Goal: Task Accomplishment & Management: Manage account settings

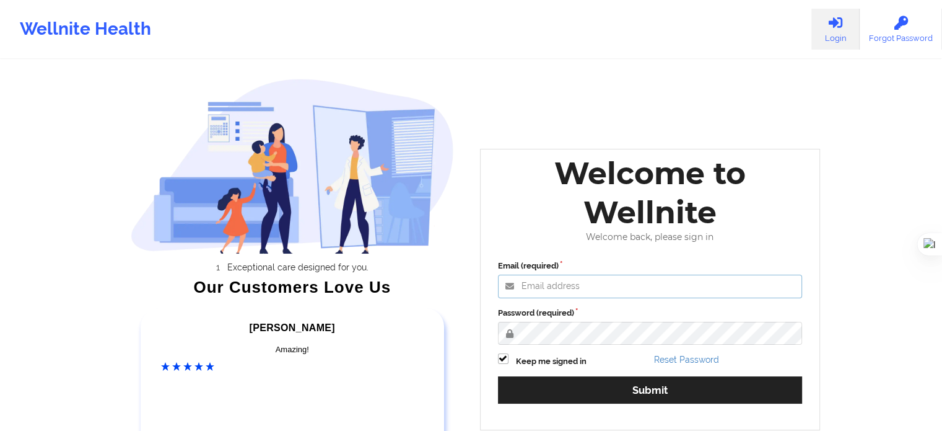
type input "[EMAIL_ADDRESS][DOMAIN_NAME]"
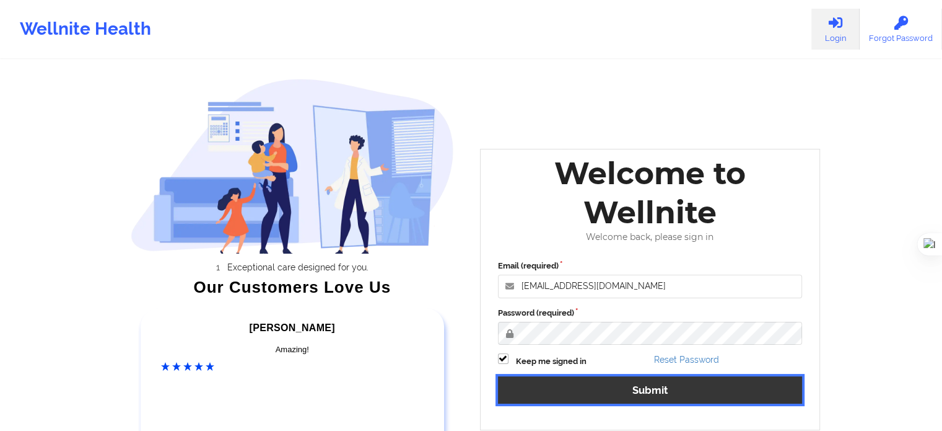
click at [647, 390] on button "Submit" at bounding box center [650, 389] width 305 height 27
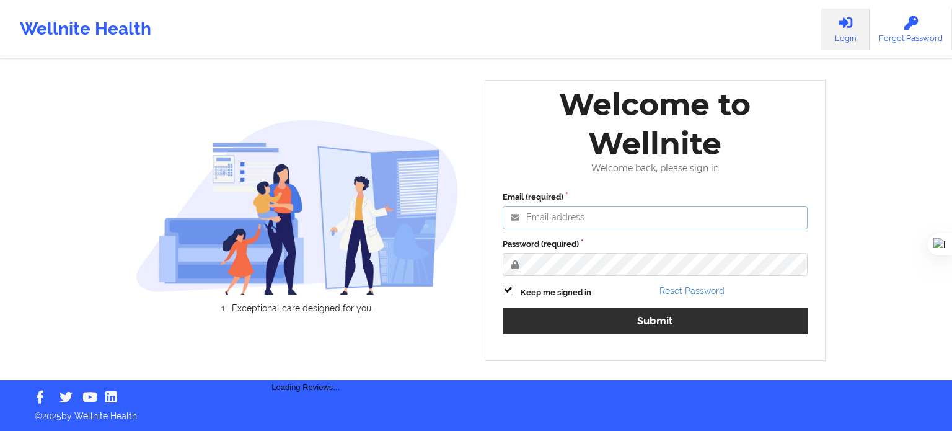
type input "[EMAIL_ADDRESS][DOMAIN_NAME]"
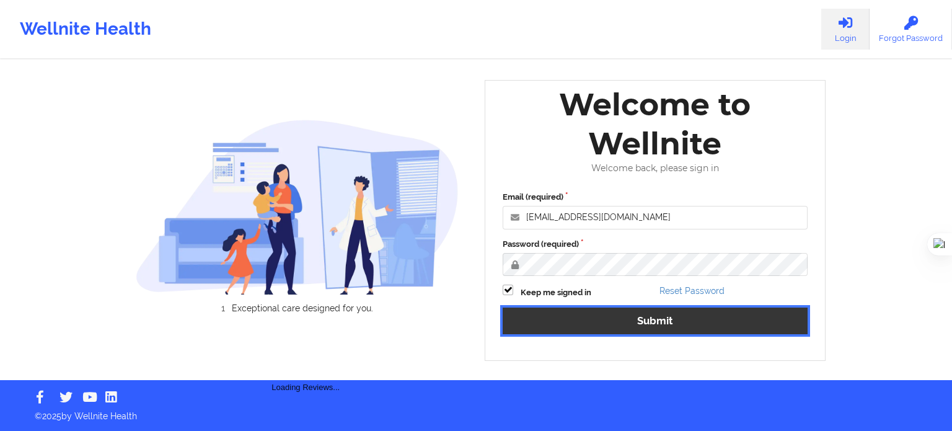
click at [647, 326] on button "Submit" at bounding box center [654, 320] width 305 height 27
